Goal: Find specific page/section: Find specific page/section

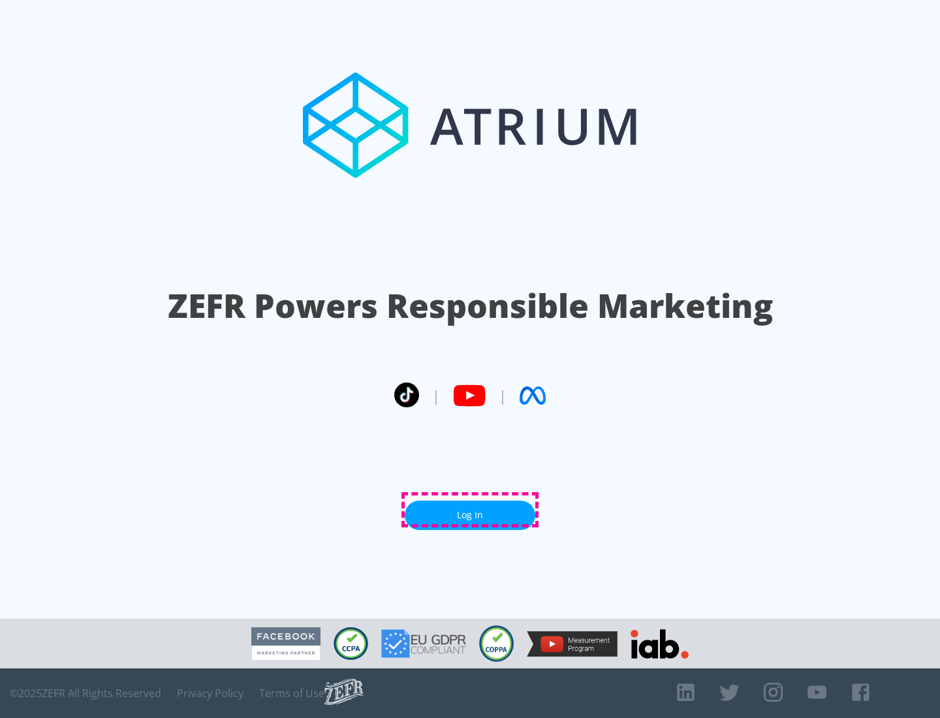
click at [470, 510] on link "Log In" at bounding box center [470, 515] width 131 height 29
